Goal: Task Accomplishment & Management: Use online tool/utility

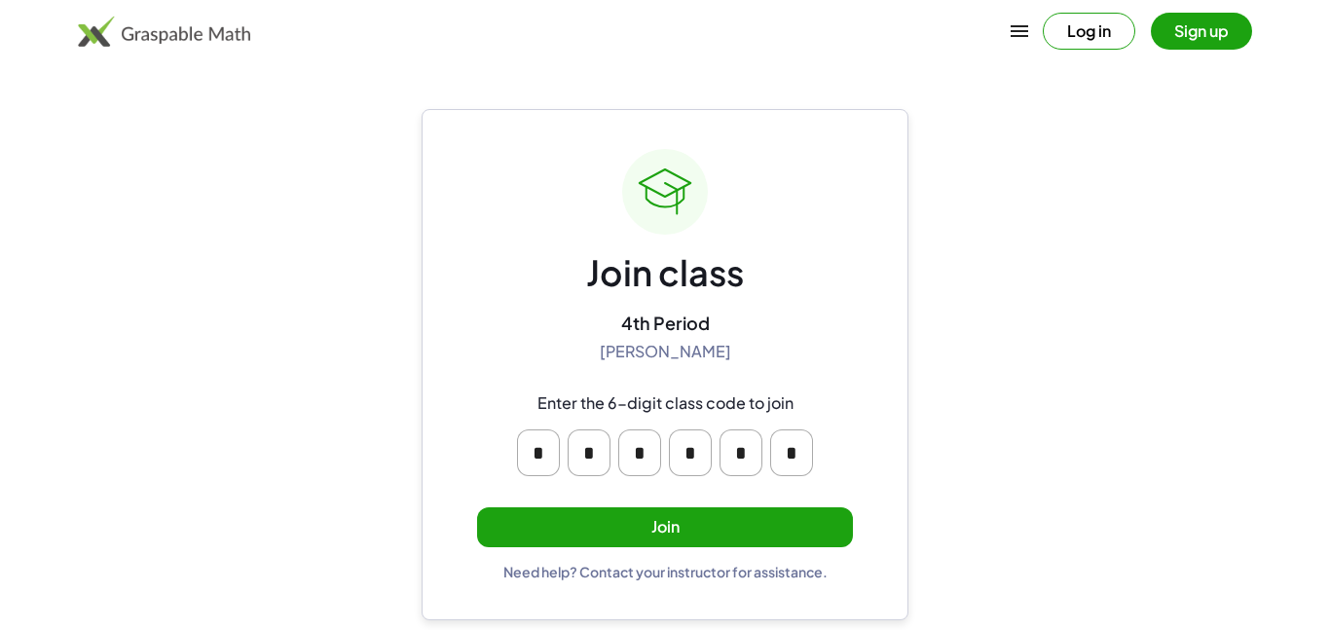
click at [688, 465] on input "*" at bounding box center [690, 452] width 43 height 47
click at [722, 464] on input "*" at bounding box center [740, 452] width 43 height 47
click at [728, 464] on input "*" at bounding box center [740, 452] width 43 height 47
click at [750, 446] on input "*" at bounding box center [740, 452] width 43 height 47
type input "*"
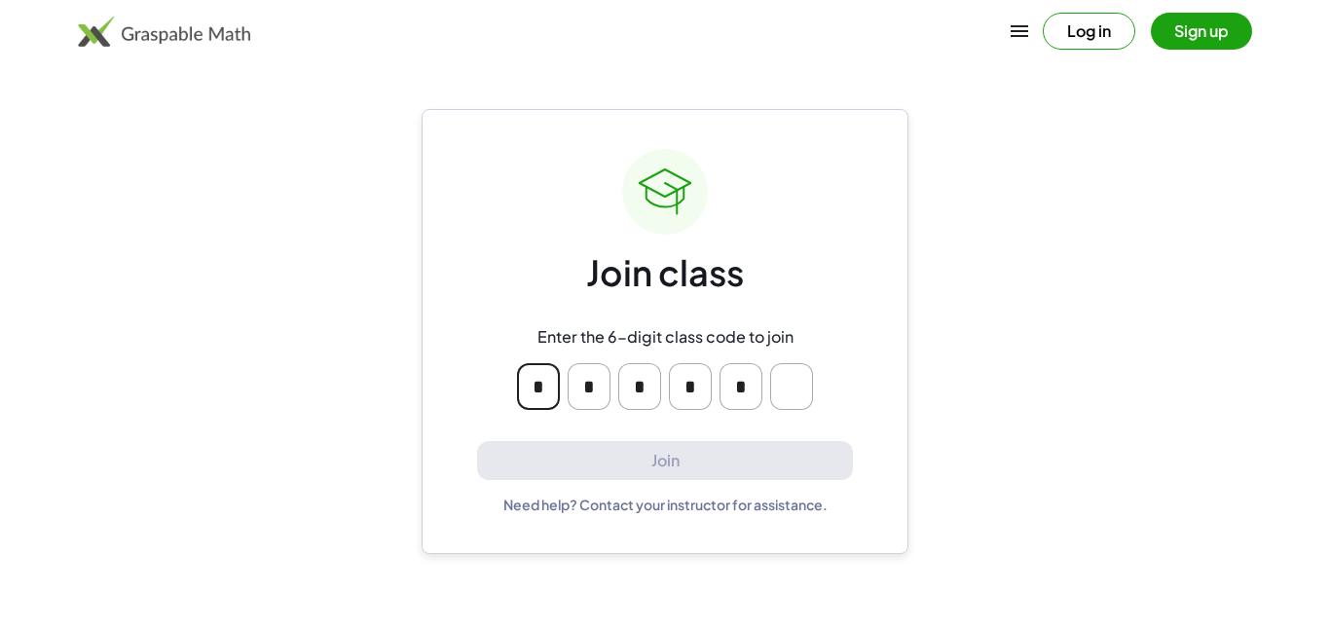
type input "*"
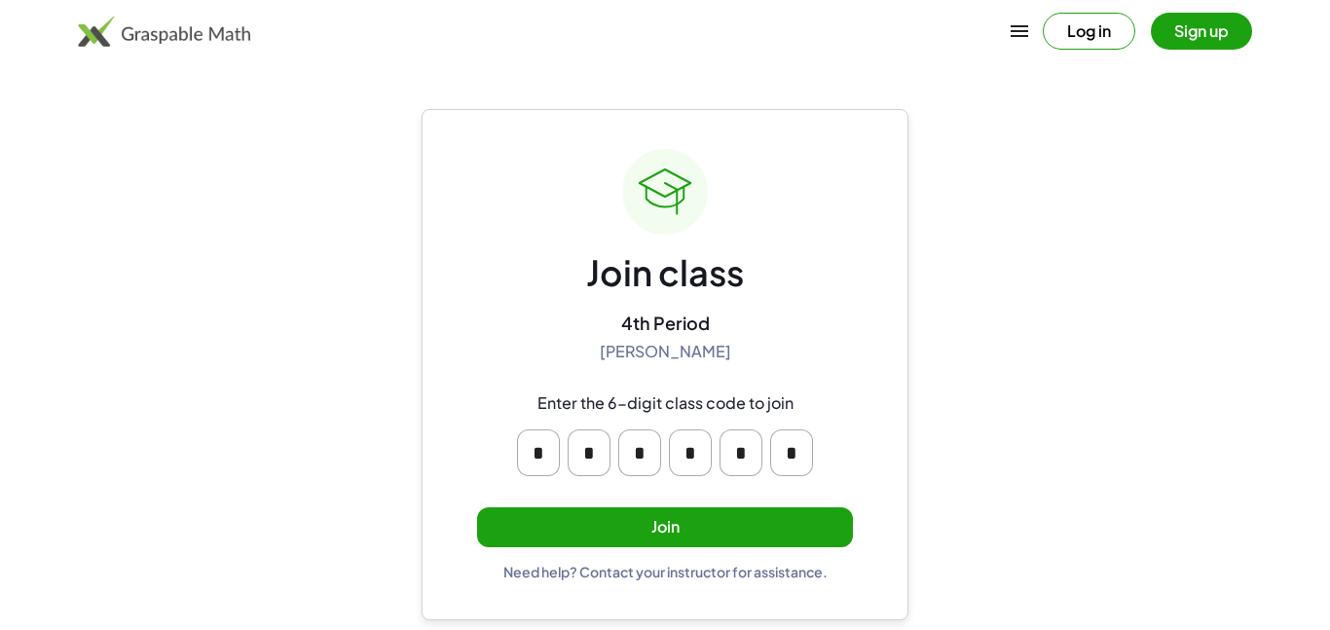
click at [615, 524] on button "Join" at bounding box center [665, 527] width 376 height 40
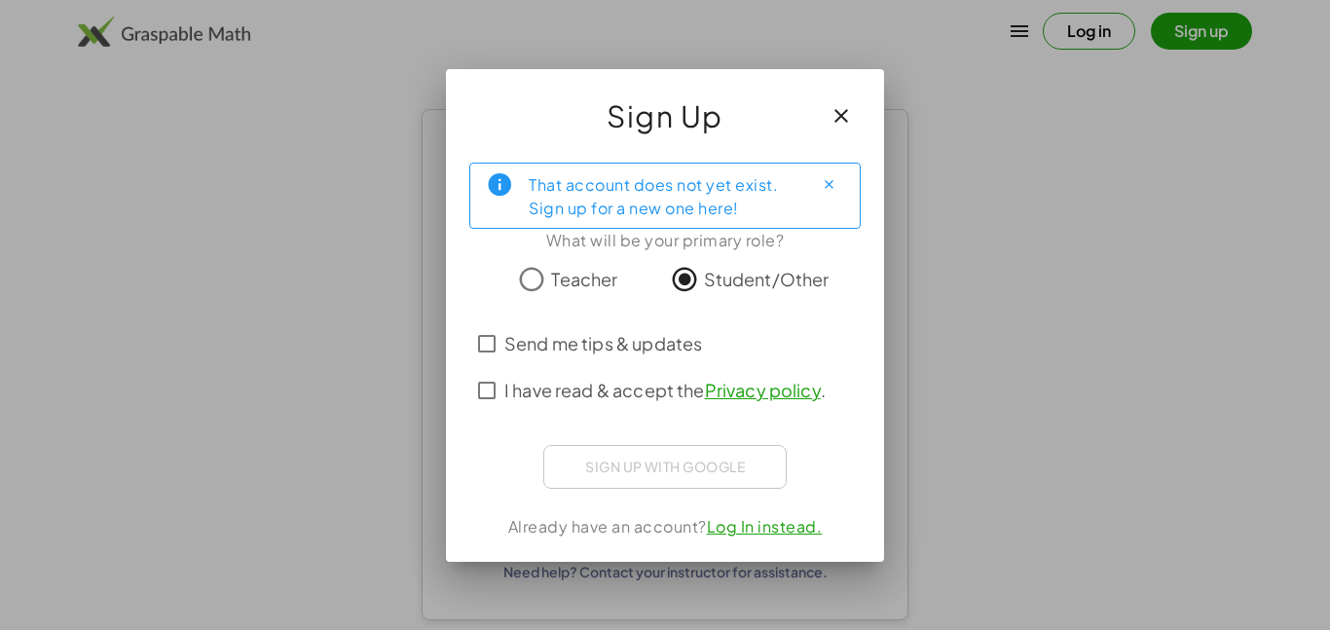
click at [590, 341] on span "Send me tips & updates" at bounding box center [603, 343] width 198 height 26
click at [607, 392] on span "I have read & accept the Privacy policy ." at bounding box center [664, 390] width 321 height 26
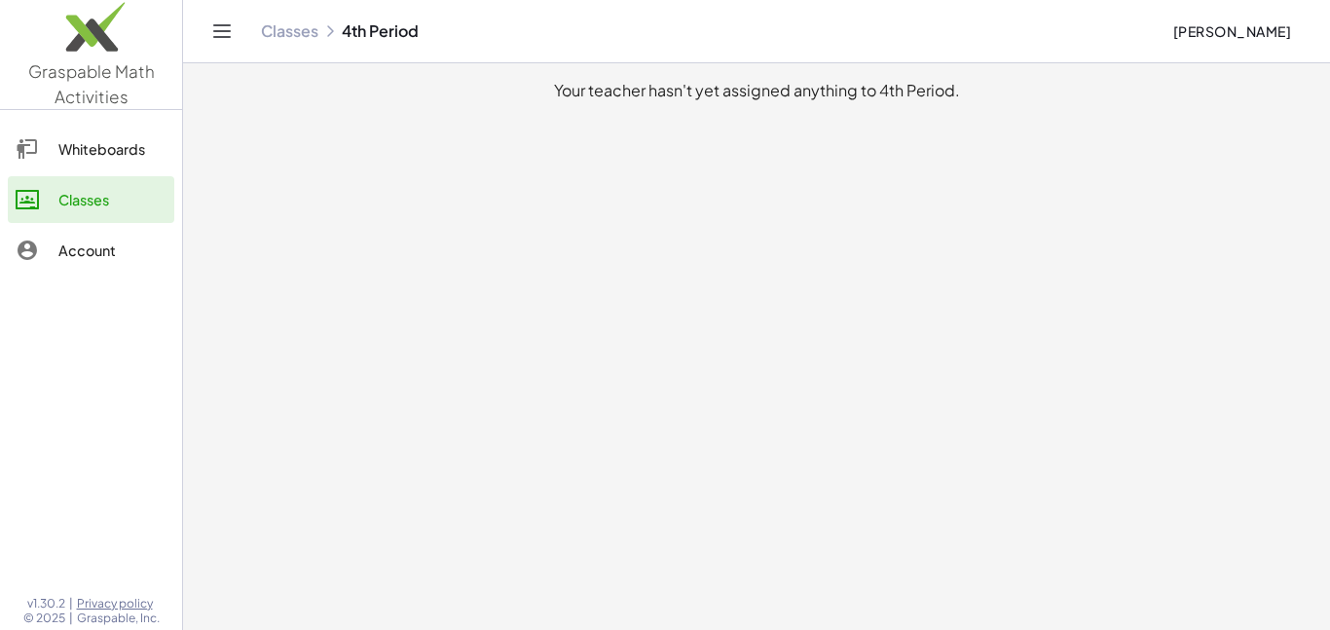
click at [80, 259] on div "Account" at bounding box center [112, 249] width 108 height 23
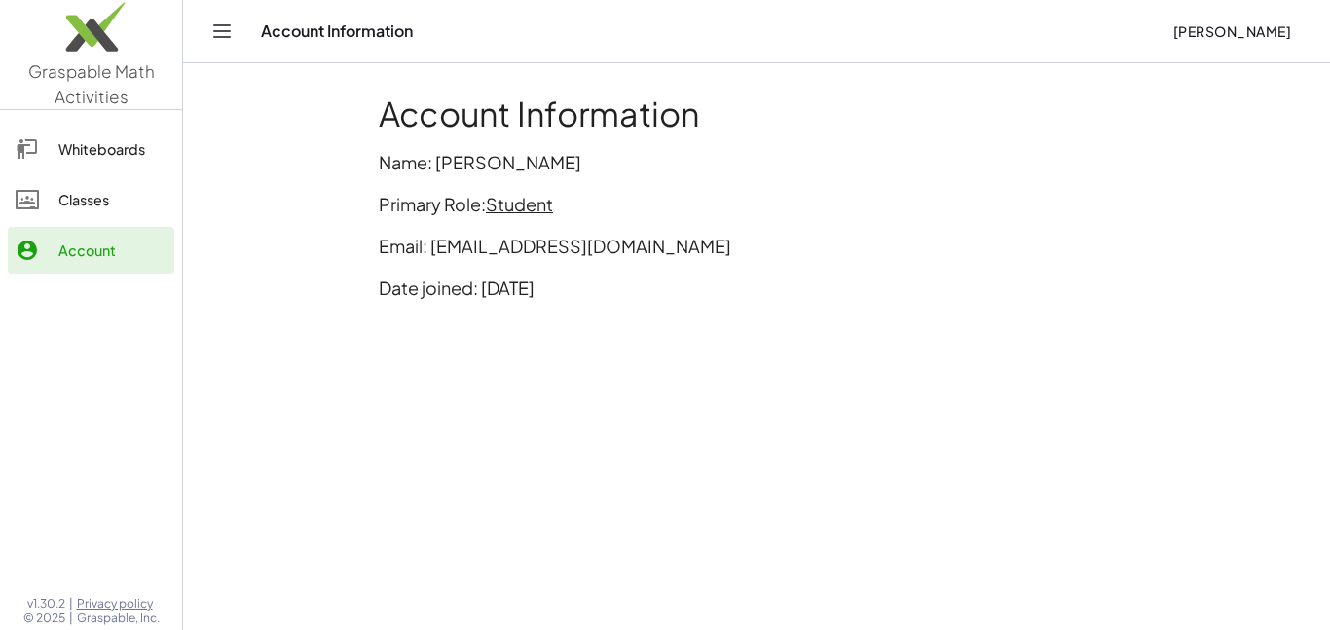
click at [72, 151] on div "Whiteboards" at bounding box center [112, 148] width 108 height 23
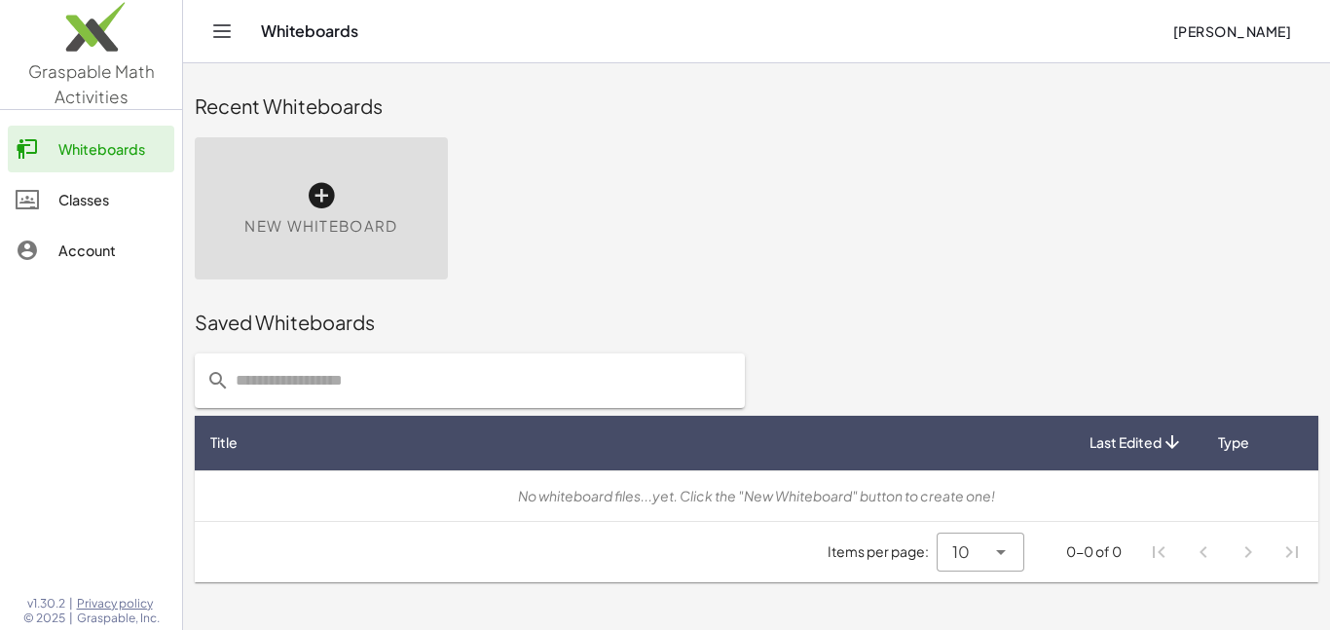
click at [323, 189] on icon at bounding box center [321, 195] width 31 height 31
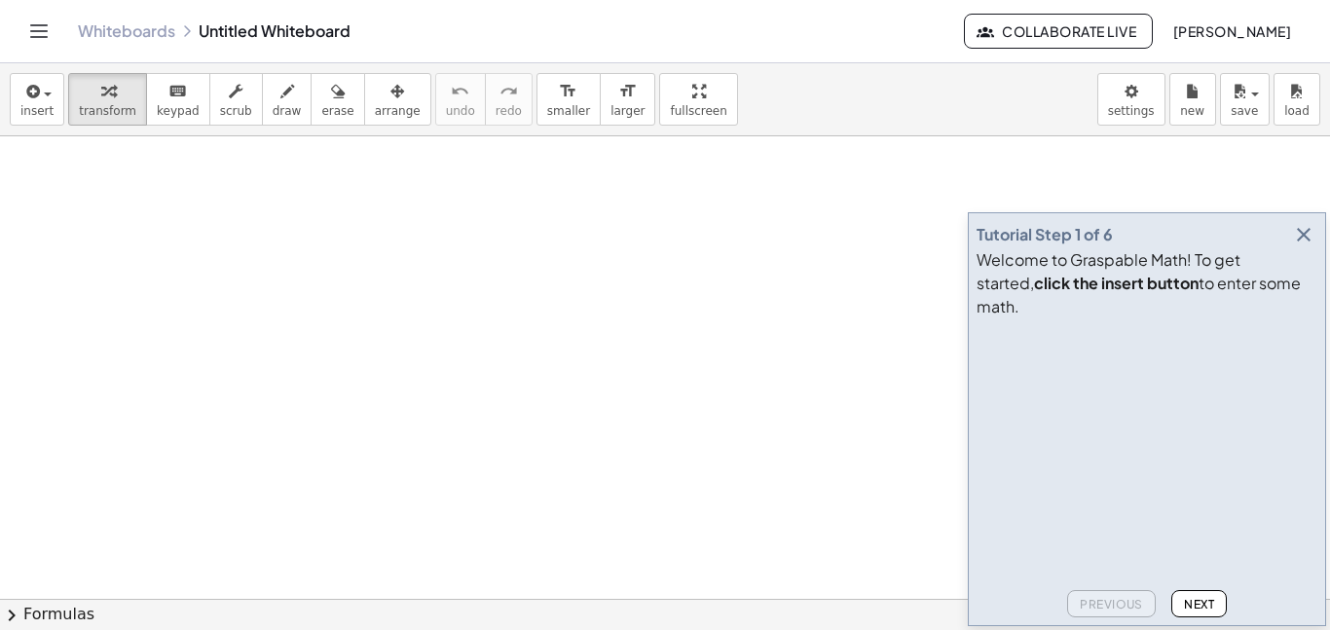
drag, startPoint x: 197, startPoint y: 310, endPoint x: 402, endPoint y: 364, distance: 212.5
click at [402, 364] on div at bounding box center [665, 598] width 1330 height 925
click at [280, 82] on icon "button" at bounding box center [287, 91] width 14 height 23
click at [21, 31] on header "Whiteboards Untitled Whiteboard Collaborate Live Audrey Fitton" at bounding box center [665, 31] width 1330 height 63
click at [43, 33] on icon "Toggle navigation" at bounding box center [38, 30] width 23 height 23
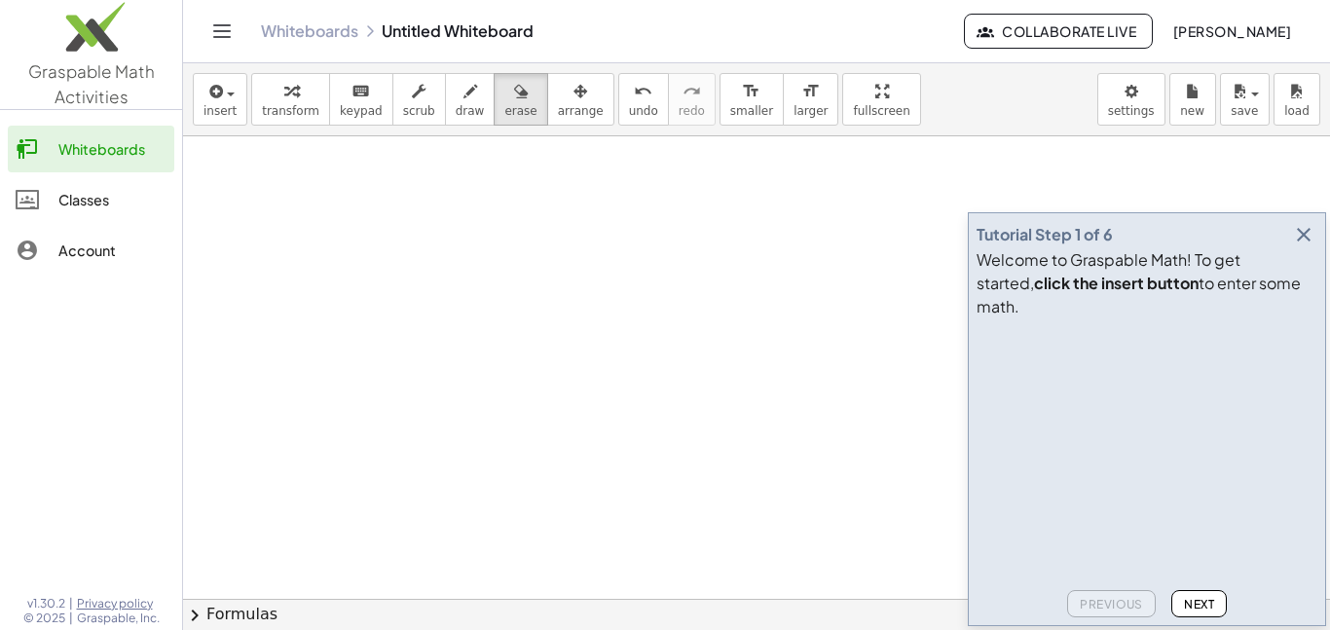
click at [59, 194] on div "Classes" at bounding box center [112, 199] width 108 height 23
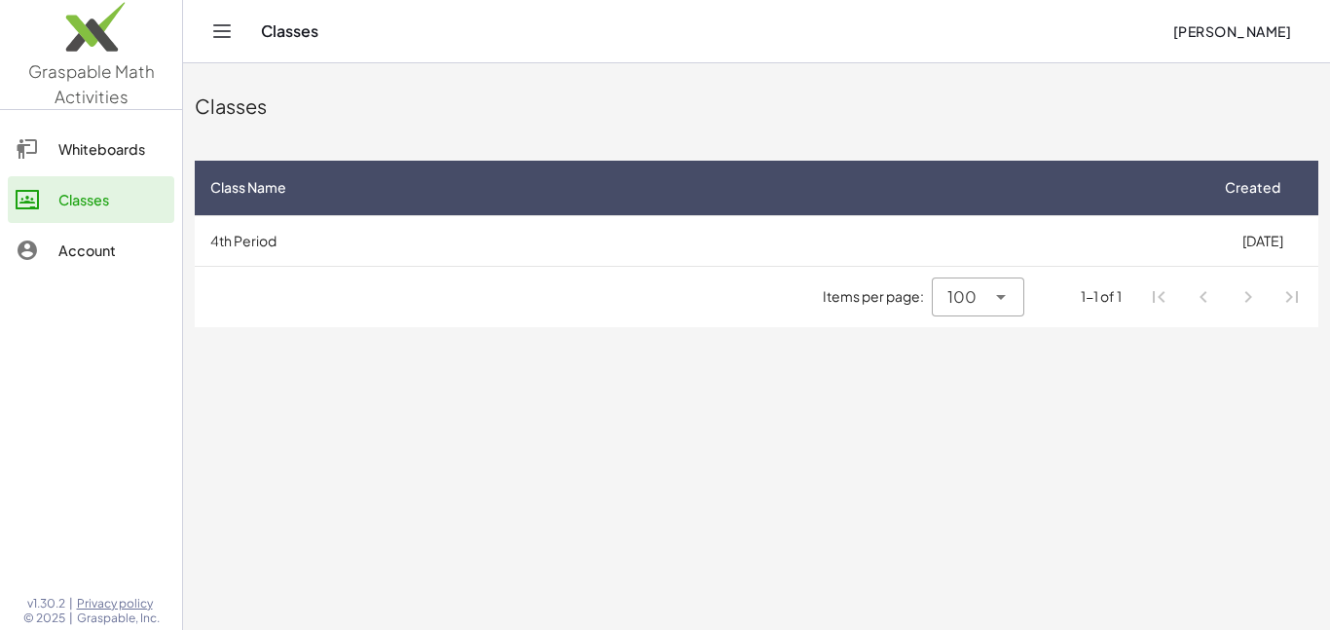
click at [983, 285] on div "100 ***" at bounding box center [958, 296] width 53 height 39
click at [416, 463] on main "Classes Class Name Created 4th Period 8/19/2025 Items per page: 100 *** 1-1 of 1" at bounding box center [756, 315] width 1147 height 630
click at [125, 138] on div "Whiteboards" at bounding box center [112, 148] width 108 height 23
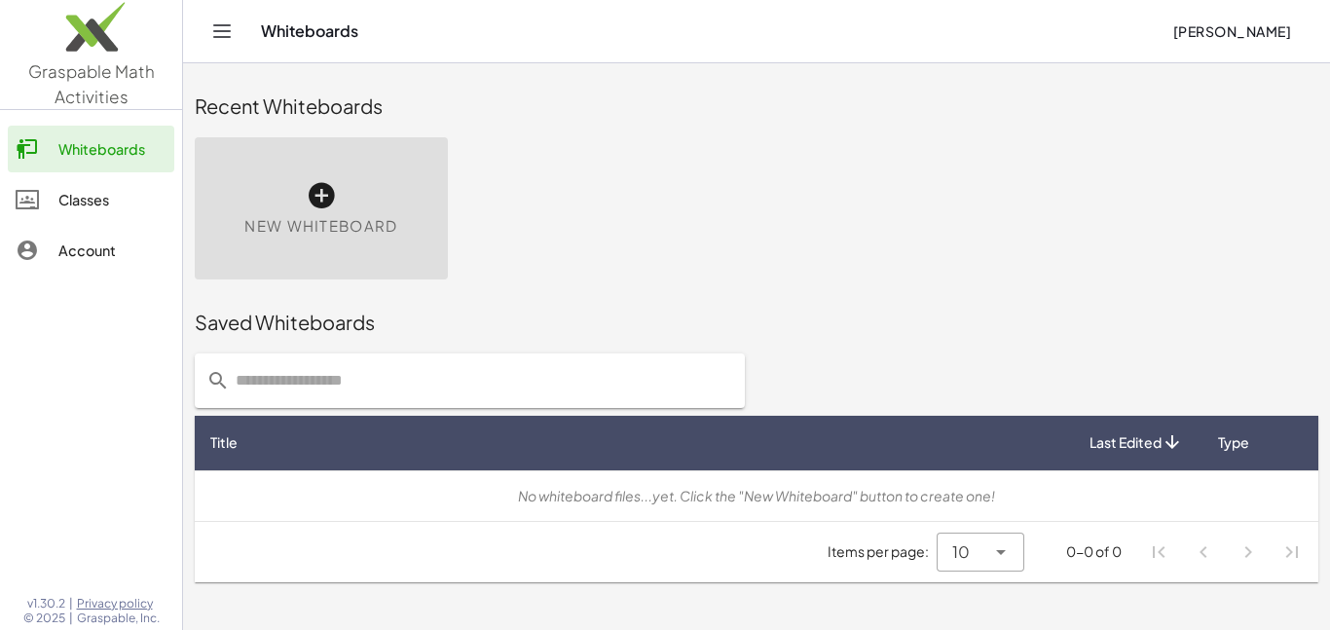
click at [302, 193] on div "New Whiteboard" at bounding box center [321, 208] width 253 height 142
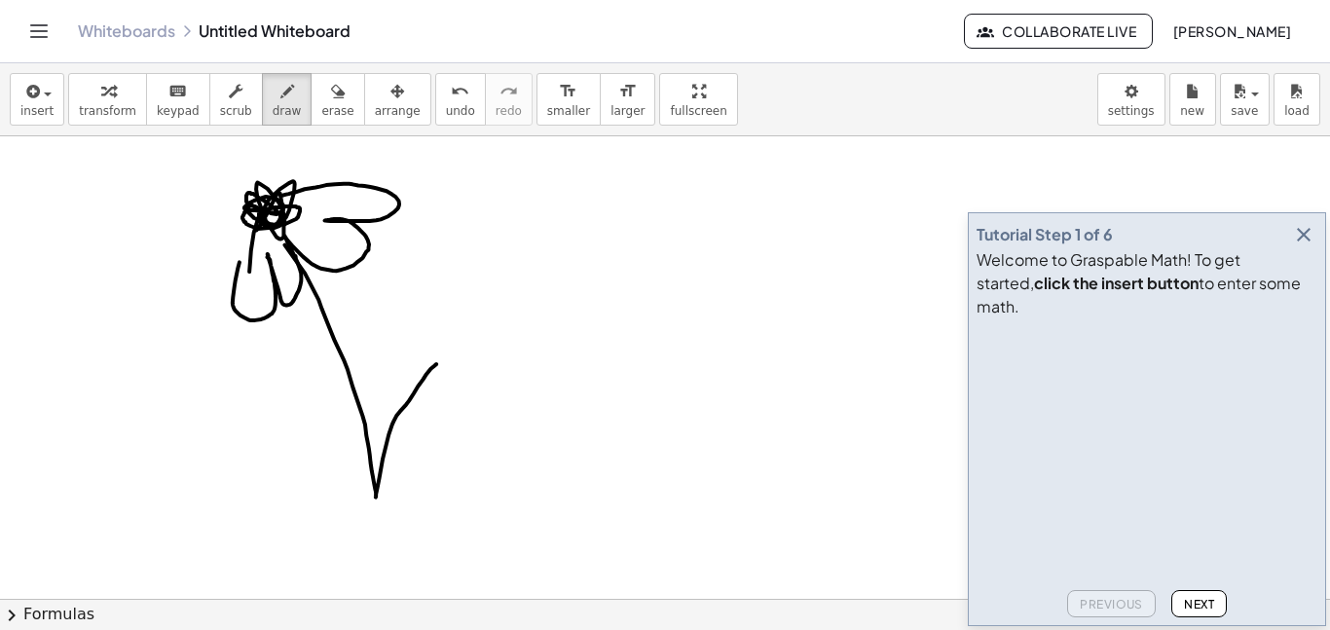
click at [255, 206] on div at bounding box center [665, 598] width 1330 height 925
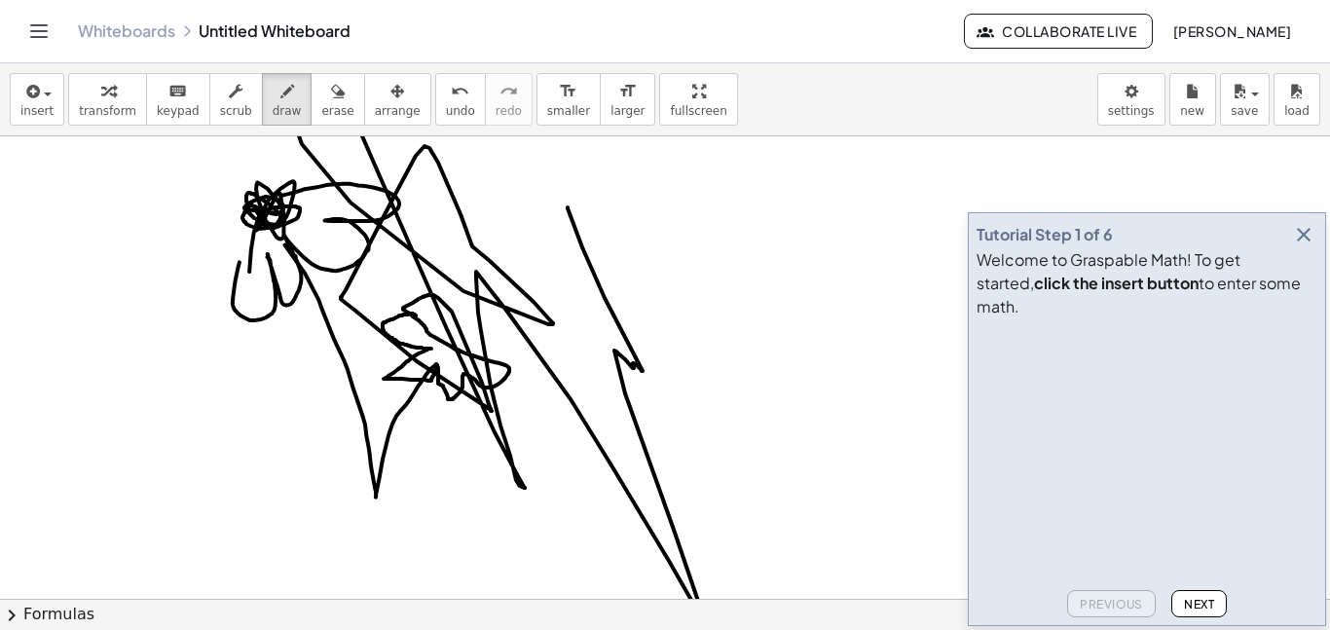
drag, startPoint x: 416, startPoint y: 315, endPoint x: 564, endPoint y: 210, distance: 181.5
click at [564, 210] on div at bounding box center [665, 598] width 1330 height 925
click at [325, 95] on div "button" at bounding box center [337, 90] width 32 height 23
